Goal: Information Seeking & Learning: Learn about a topic

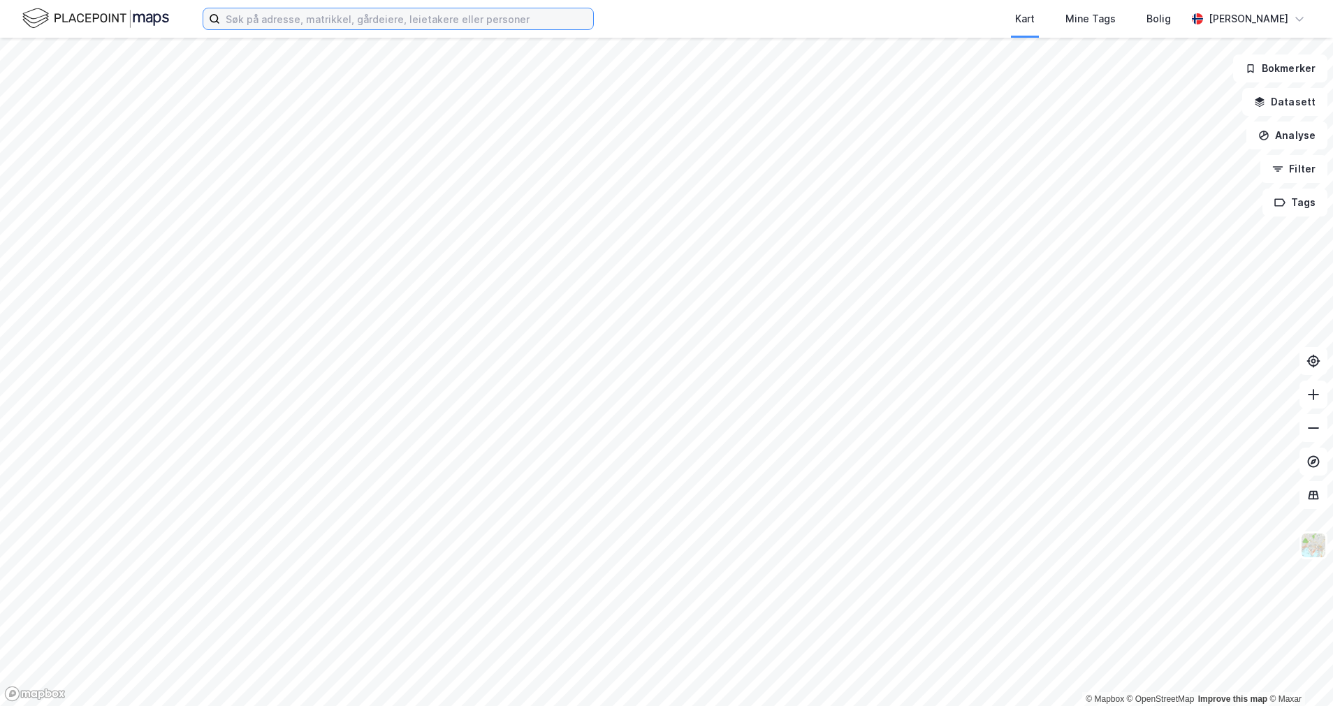
click at [370, 19] on input at bounding box center [406, 18] width 373 height 21
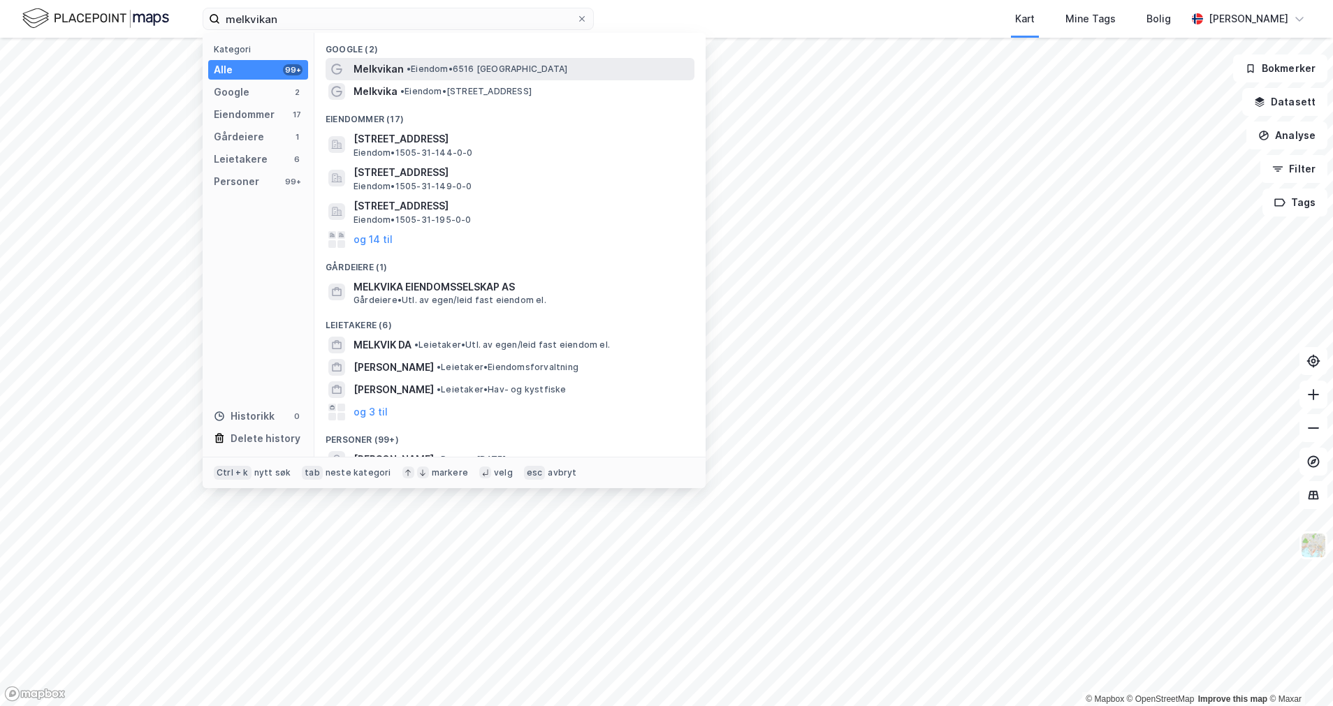
click at [439, 71] on span "• Eiendom • 6516 [GEOGRAPHIC_DATA]" at bounding box center [486, 69] width 161 height 11
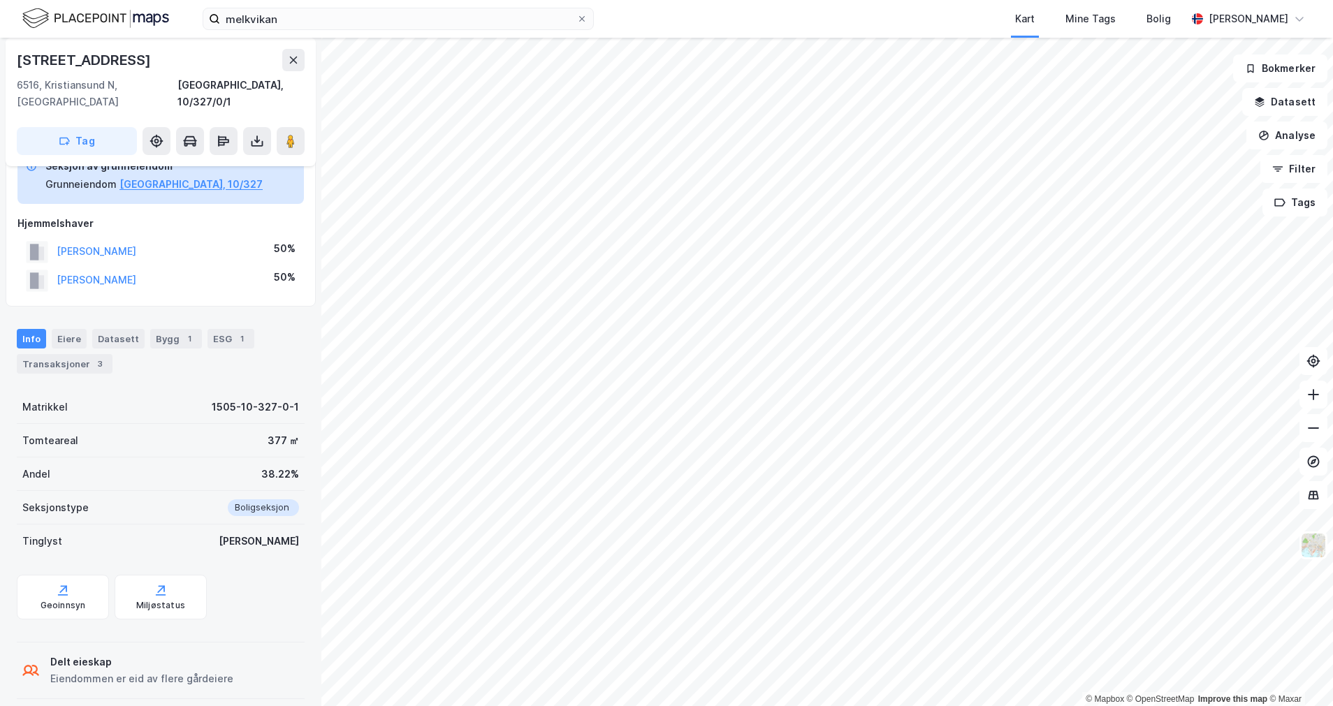
scroll to position [52, 0]
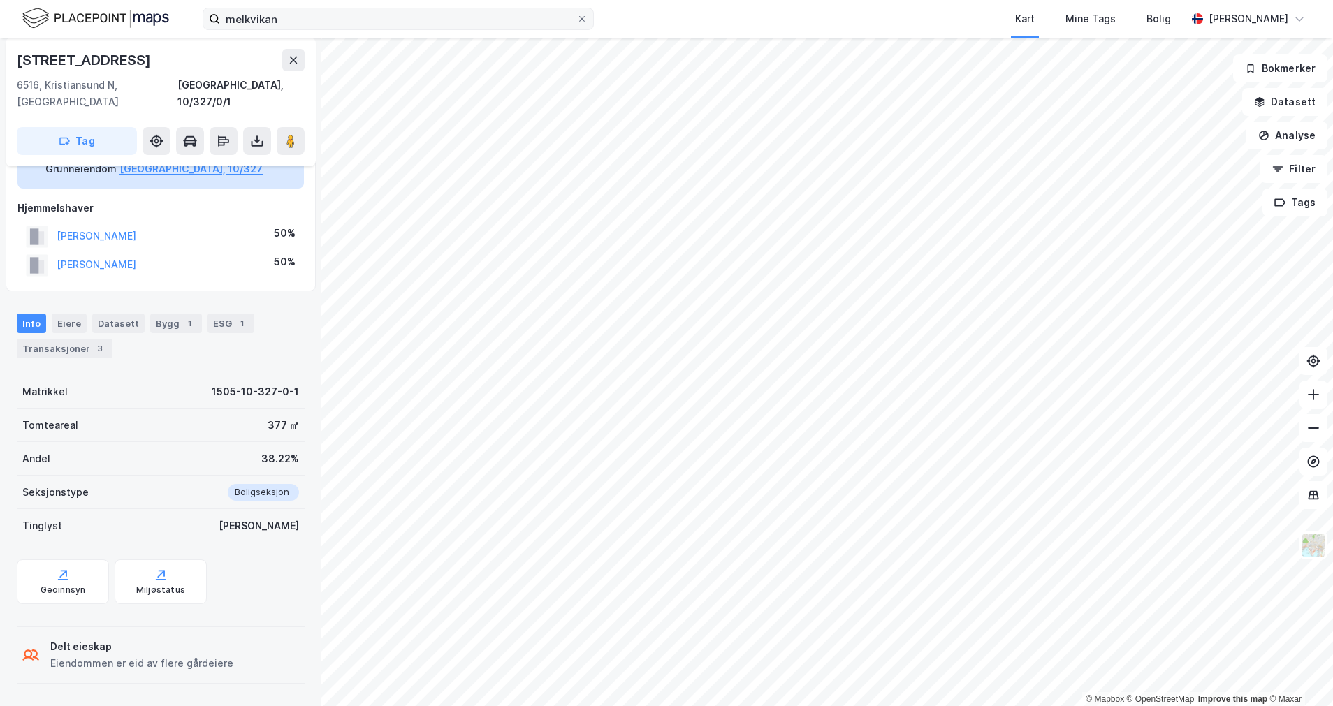
click at [337, 17] on div "melkvikan Kart Mine Tags Bolig [PERSON_NAME]" at bounding box center [666, 19] width 1333 height 38
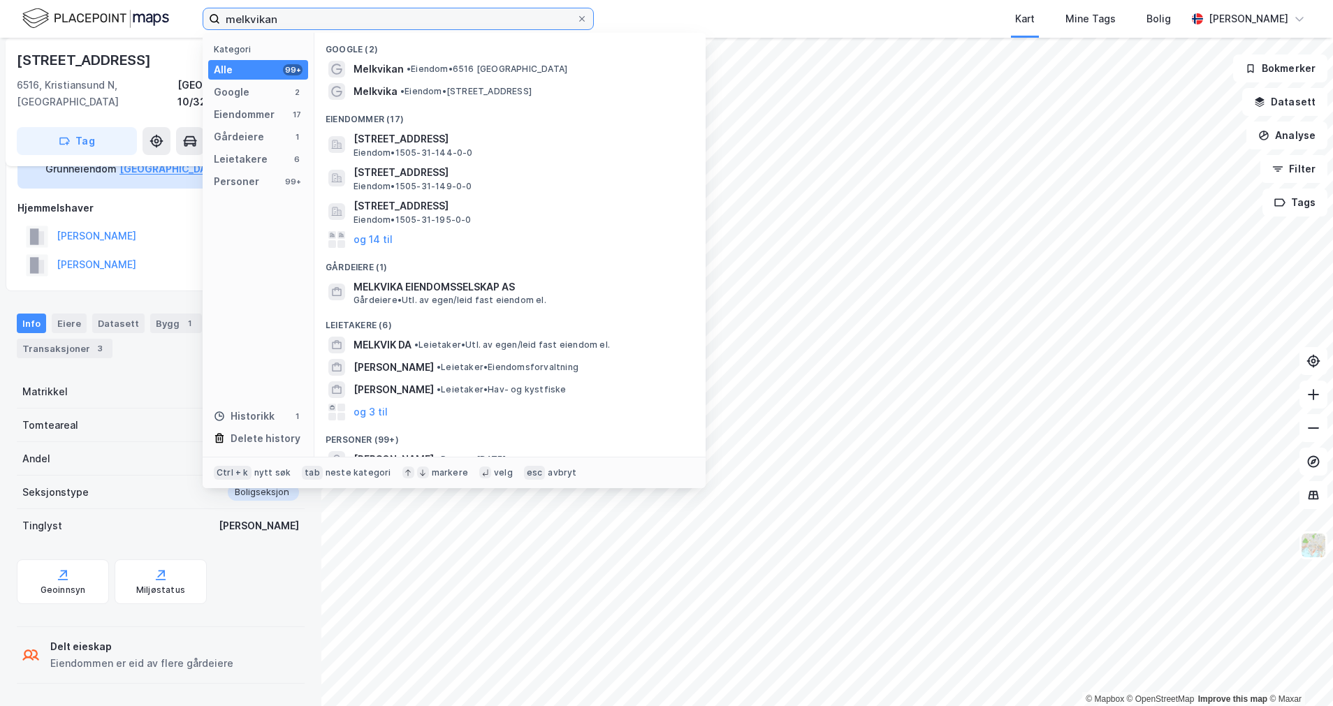
drag, startPoint x: 339, startPoint y: 14, endPoint x: 61, endPoint y: 27, distance: 279.0
click at [61, 27] on div "melkvikan Kategori Alle 99+ Google 2 Eiendommer 17 Gårdeiere 1 Leietakere 6 Per…" at bounding box center [666, 19] width 1333 height 38
paste input "[STREET_ADDRESS]"
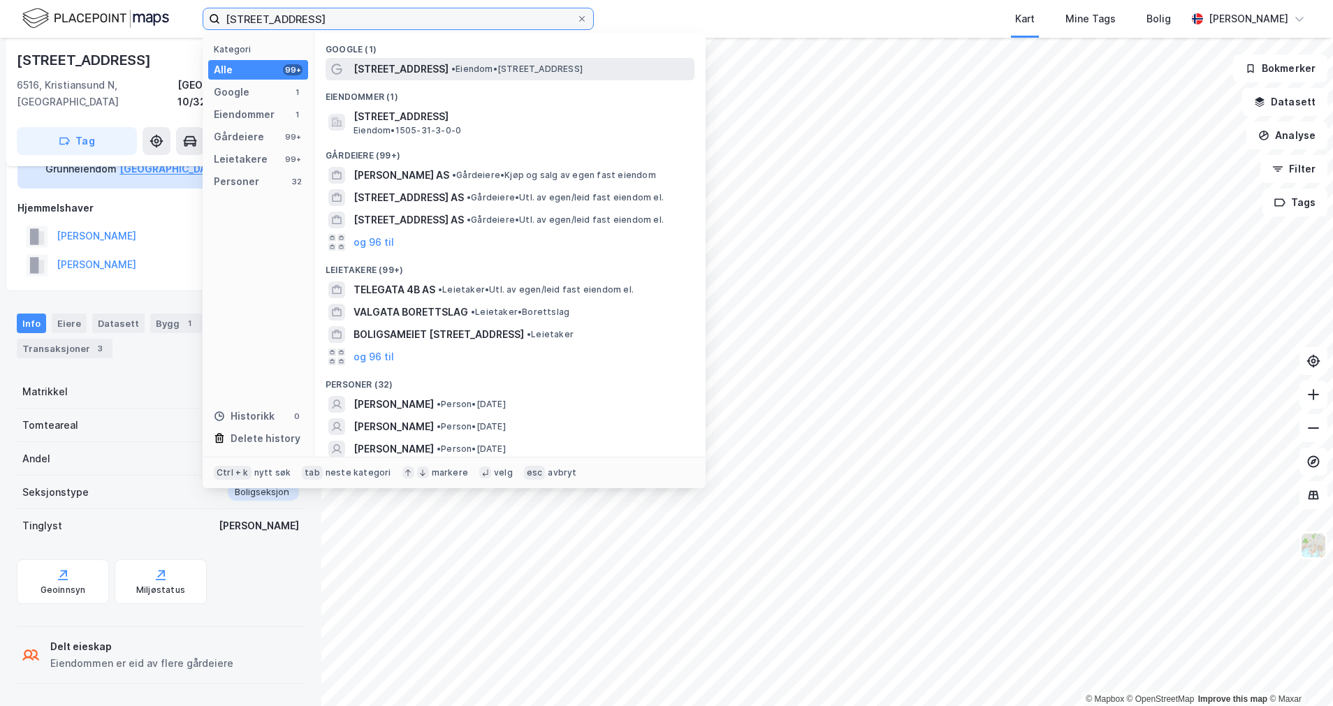
type input "[STREET_ADDRESS]"
click at [460, 68] on span "• Eiendom • [STREET_ADDRESS]" at bounding box center [516, 69] width 131 height 11
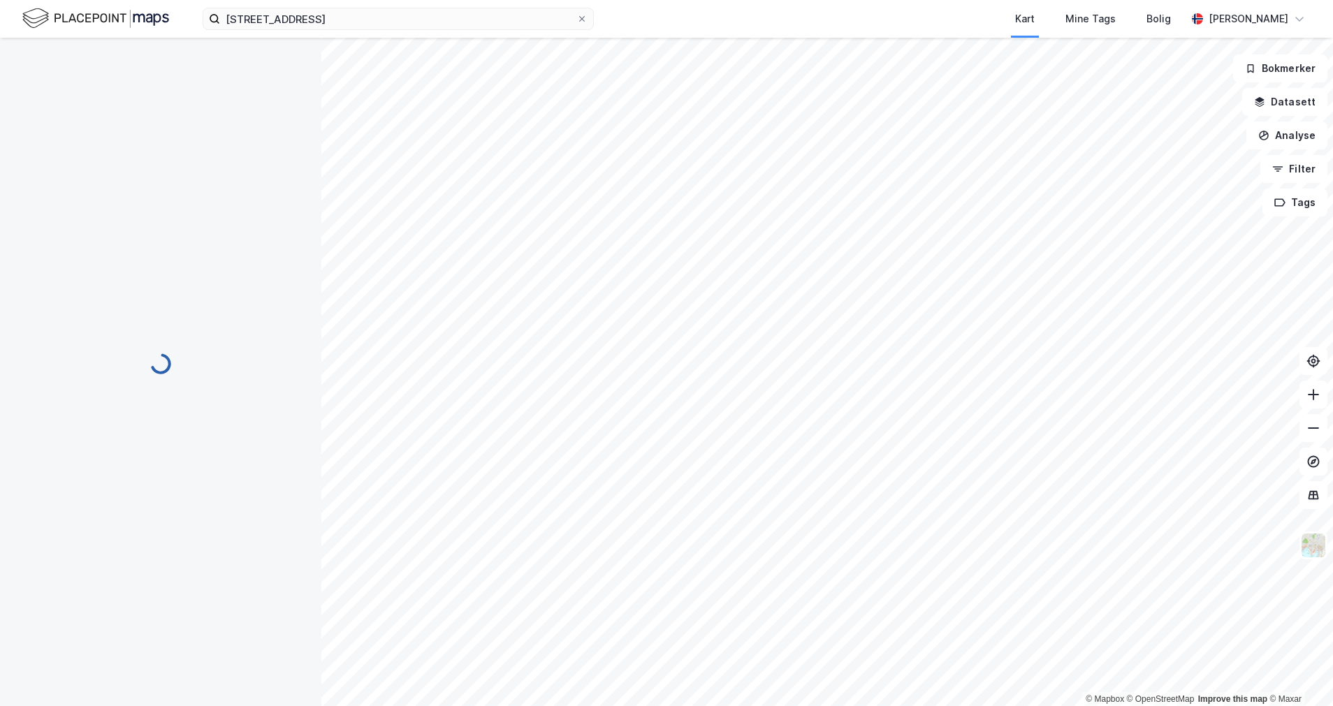
scroll to position [52, 0]
